Goal: Task Accomplishment & Management: Complete application form

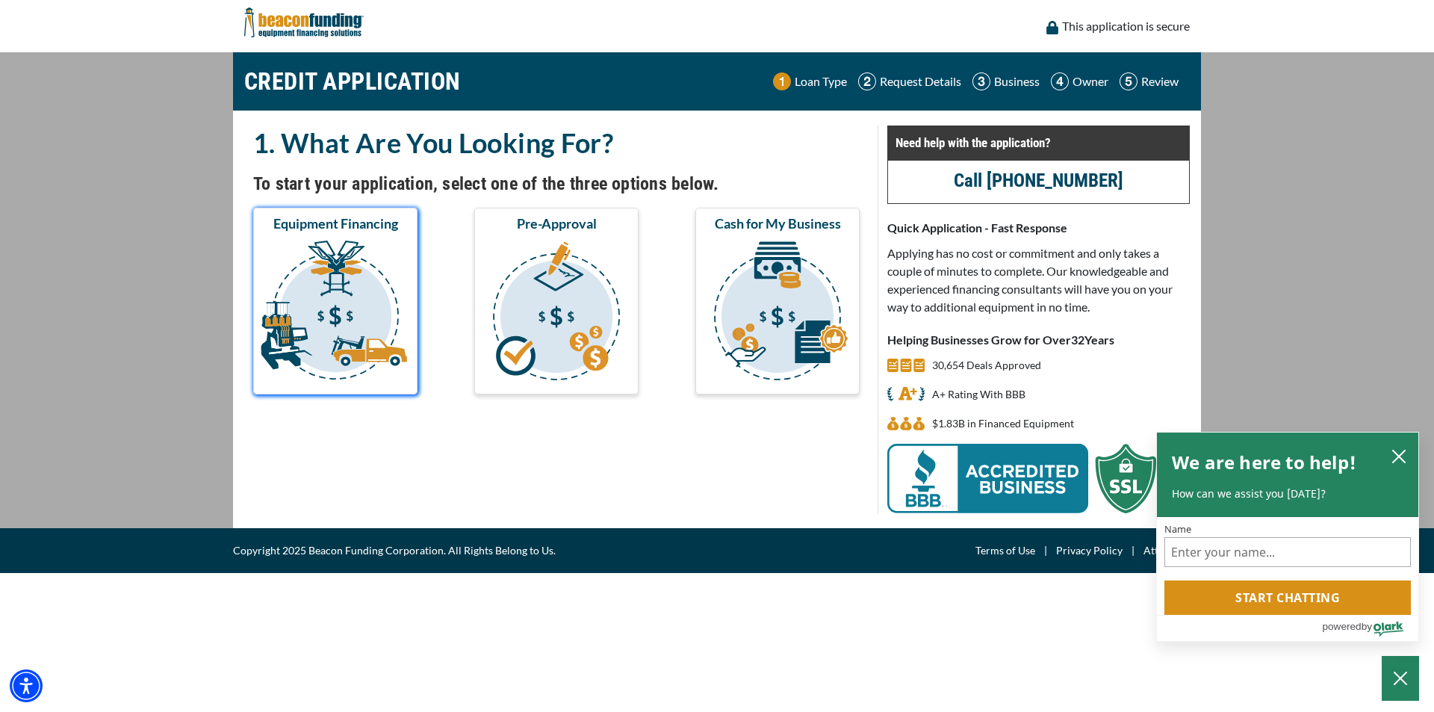
click at [356, 307] on img "submit" at bounding box center [335, 312] width 158 height 149
